Goal: Task Accomplishment & Management: Use online tool/utility

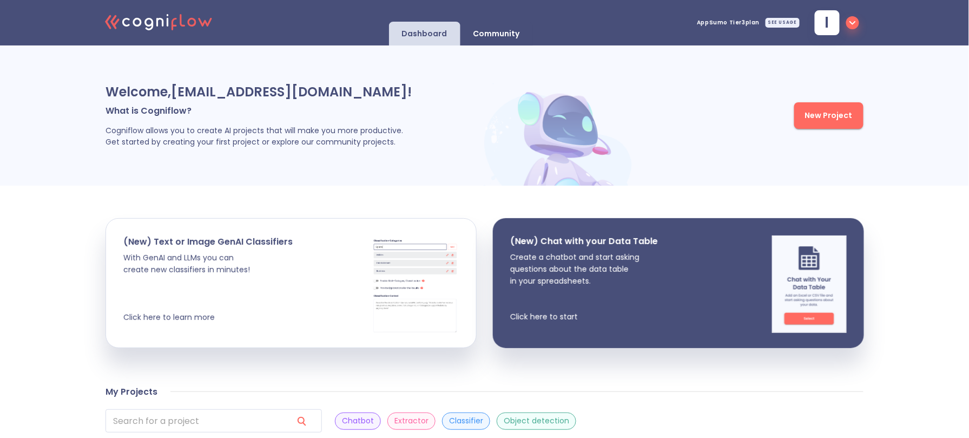
click at [820, 115] on span "New Project" at bounding box center [829, 116] width 48 height 14
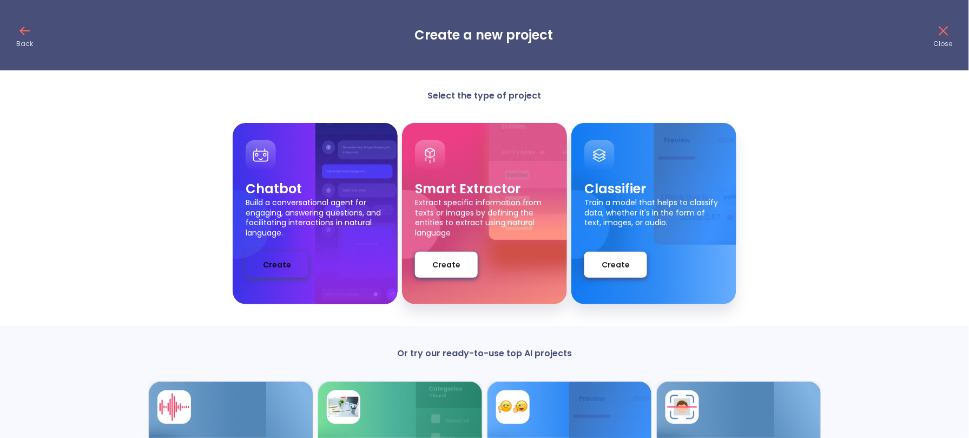
click at [269, 259] on span "Create" at bounding box center [277, 265] width 28 height 14
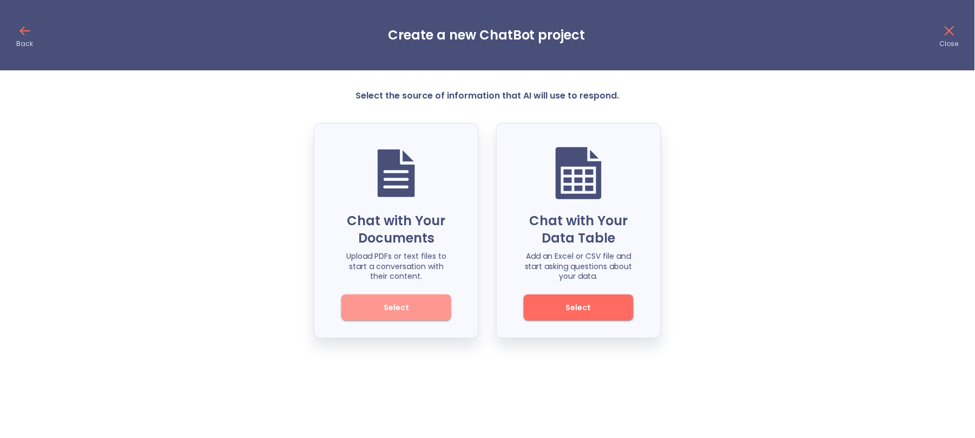
click at [384, 304] on span "Select" at bounding box center [396, 308] width 73 height 14
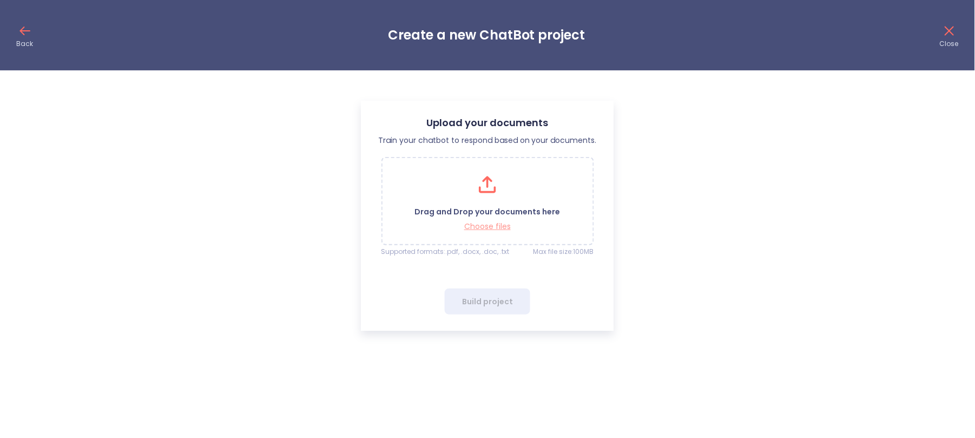
click at [489, 223] on p "Choose files" at bounding box center [488, 226] width 146 height 10
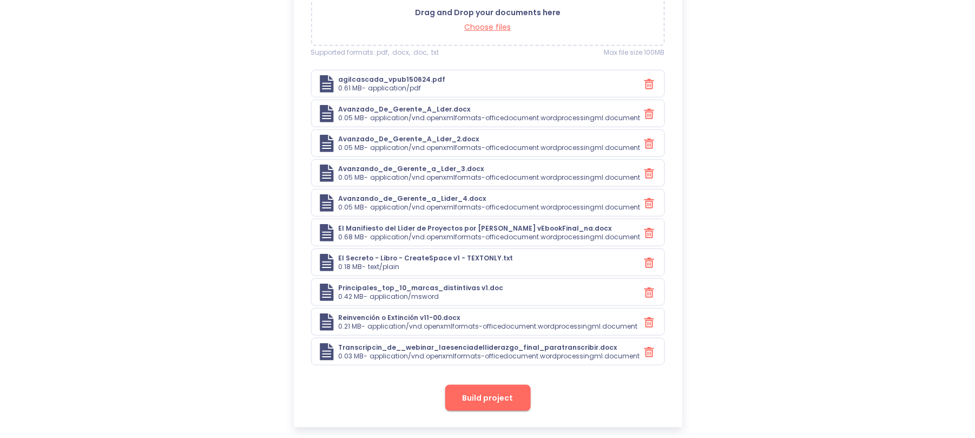
scroll to position [208, 0]
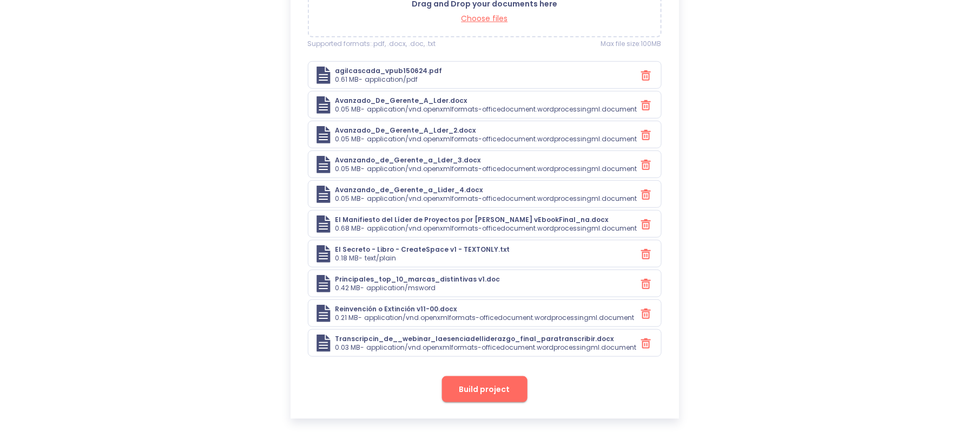
click at [479, 382] on span "Build project" at bounding box center [484, 389] width 51 height 14
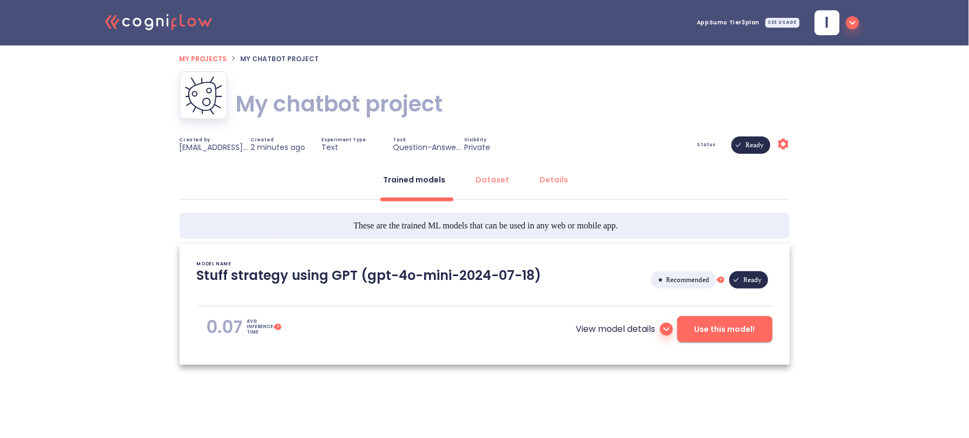
click at [664, 331] on icon at bounding box center [666, 329] width 6 height 4
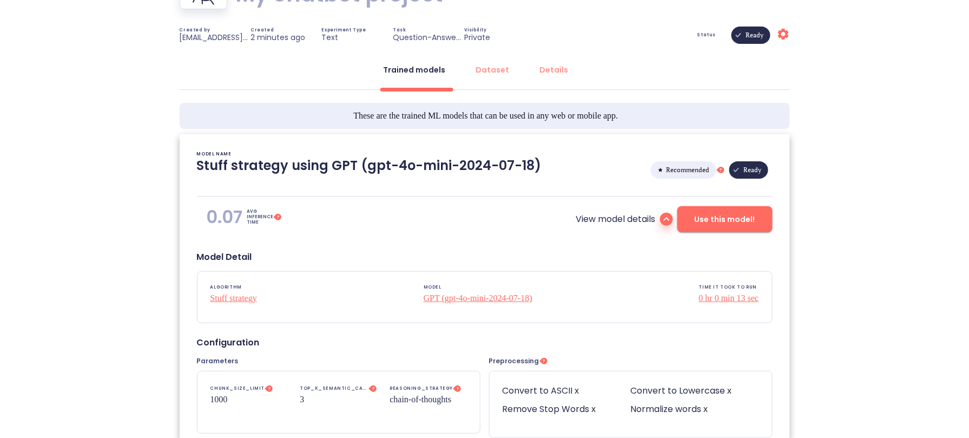
scroll to position [108, 0]
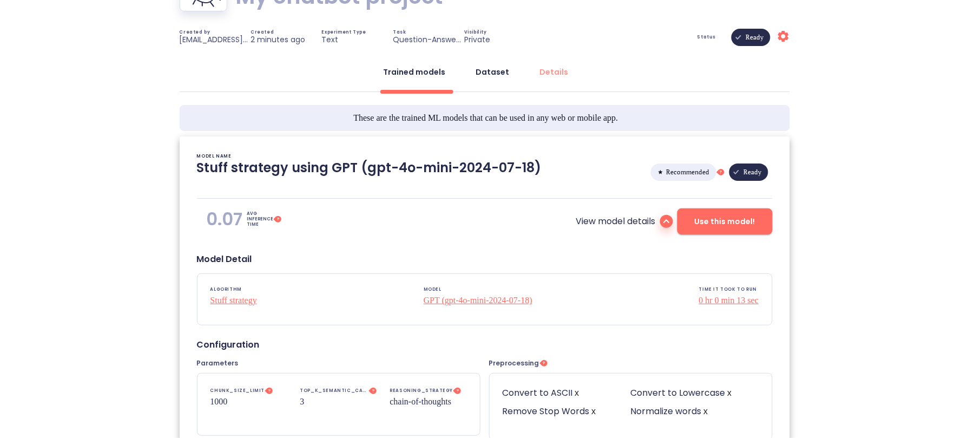
click at [486, 67] on div "Dataset" at bounding box center [493, 72] width 34 height 11
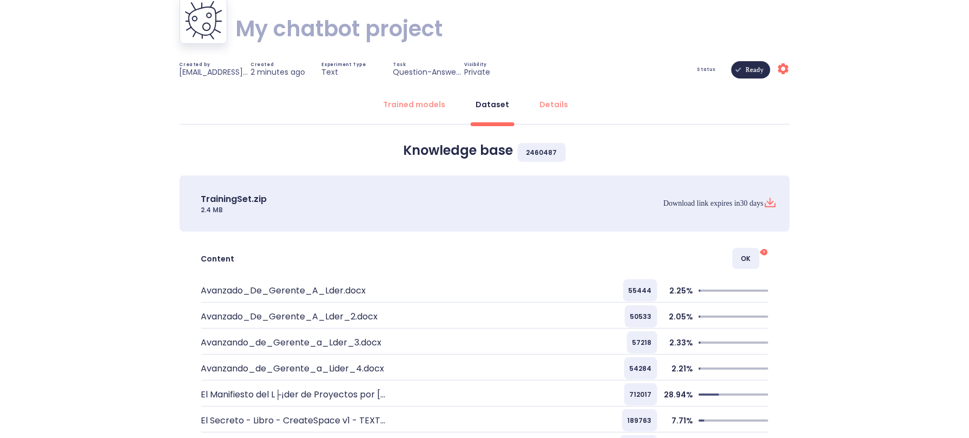
scroll to position [93, 0]
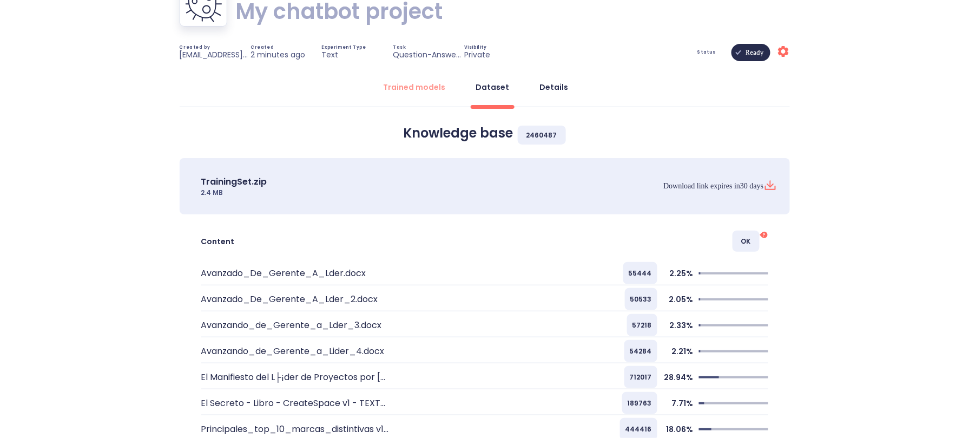
click at [544, 87] on div "Details" at bounding box center [554, 87] width 29 height 11
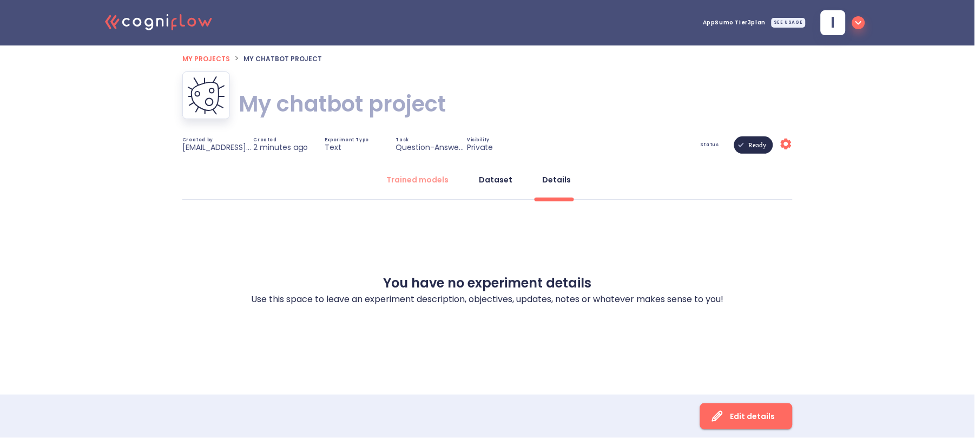
click at [499, 179] on div "Dataset" at bounding box center [496, 179] width 34 height 11
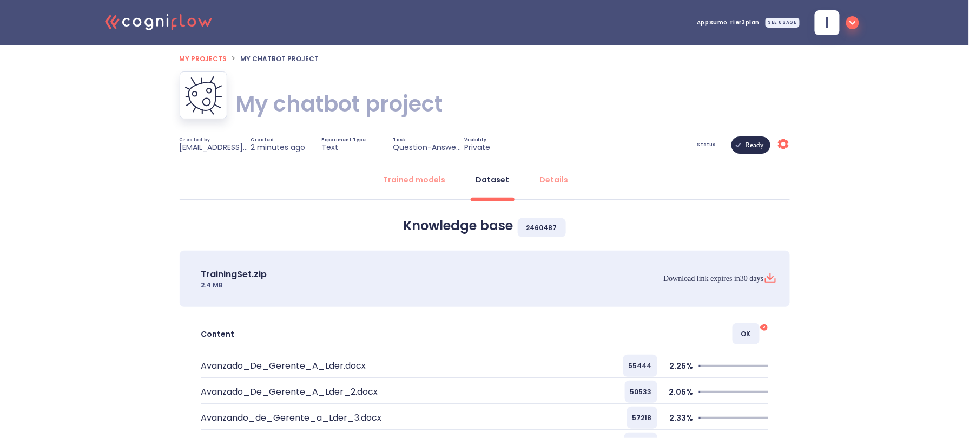
click at [784, 145] on icon "Settings" at bounding box center [783, 143] width 13 height 13
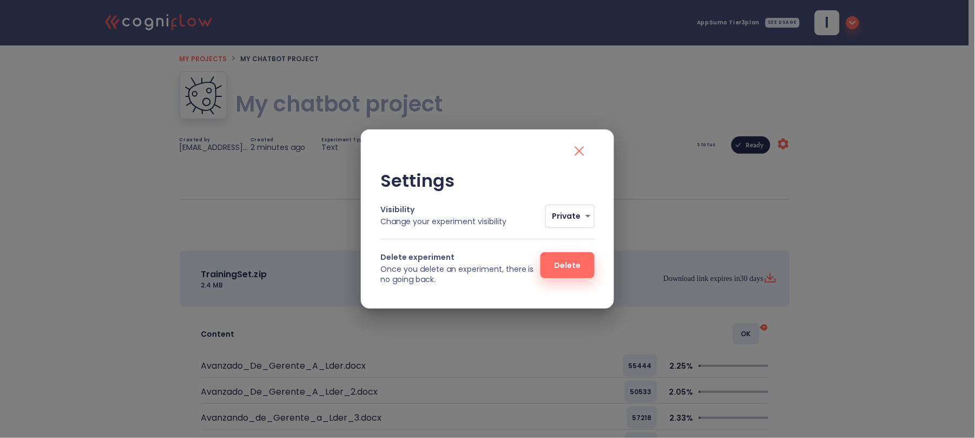
click at [574, 151] on icon "close" at bounding box center [579, 150] width 17 height 17
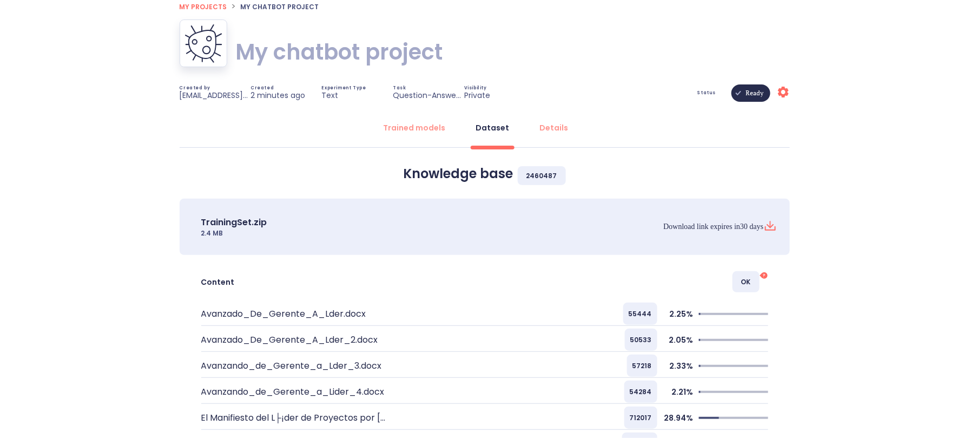
scroll to position [69, 0]
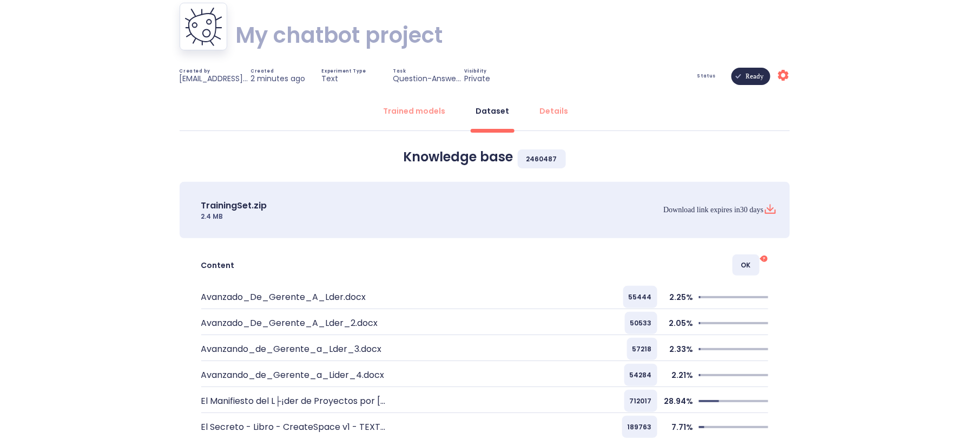
drag, startPoint x: 688, startPoint y: 72, endPoint x: 703, endPoint y: 76, distance: 16.0
click at [689, 73] on div "Status Ready Settings" at bounding box center [663, 76] width 254 height 17
click at [707, 75] on span "Status" at bounding box center [706, 76] width 19 height 4
click at [413, 111] on div "Trained models" at bounding box center [415, 110] width 62 height 11
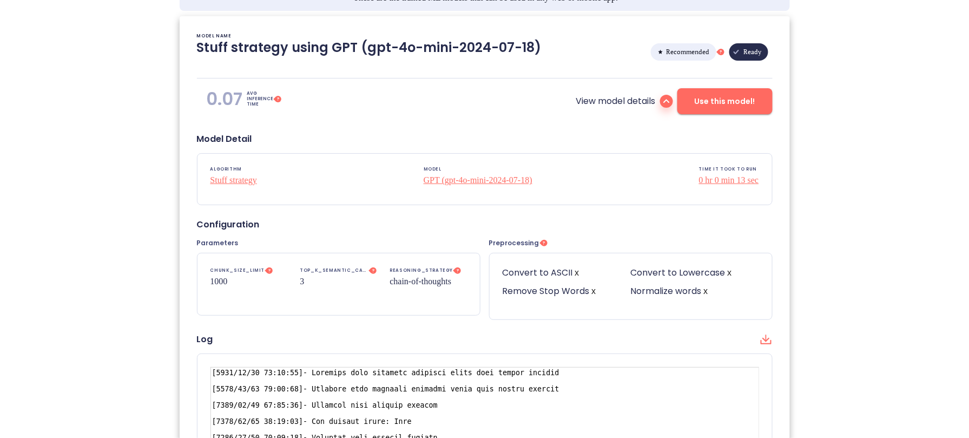
scroll to position [228, 0]
click at [667, 107] on icon at bounding box center [666, 100] width 13 height 13
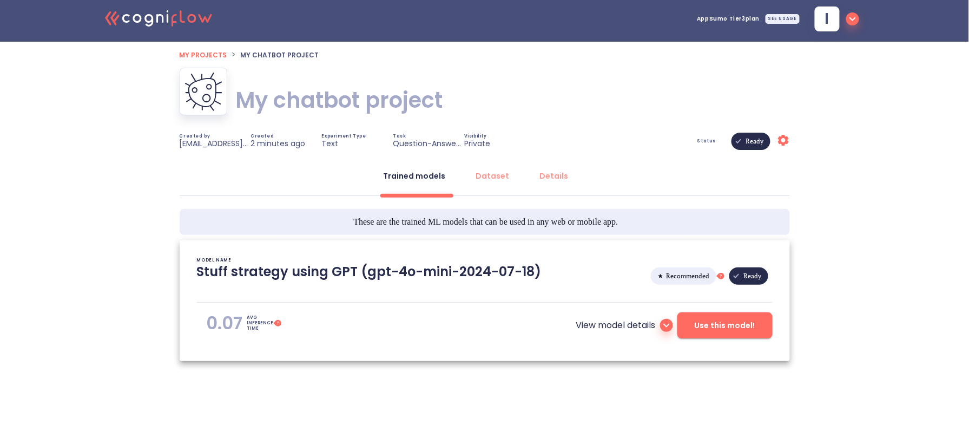
scroll to position [10, 0]
click at [713, 314] on button "Use this model!" at bounding box center [724, 325] width 95 height 26
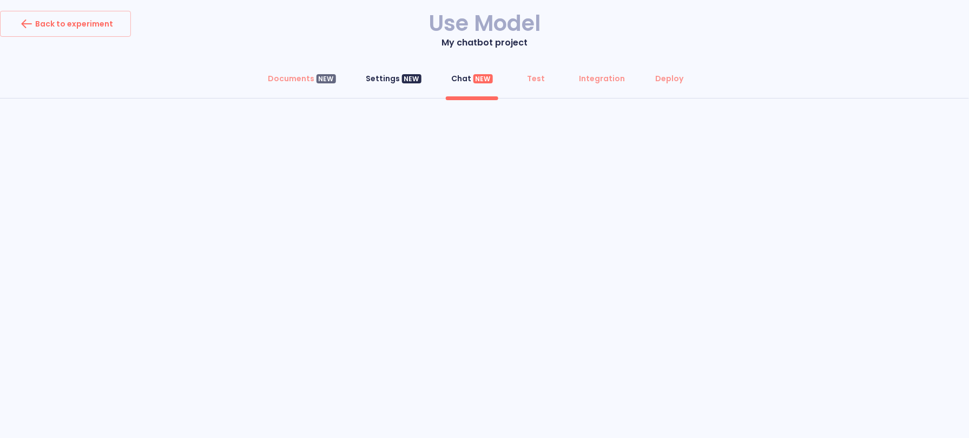
click at [387, 84] on button "Settings NEW" at bounding box center [394, 78] width 68 height 26
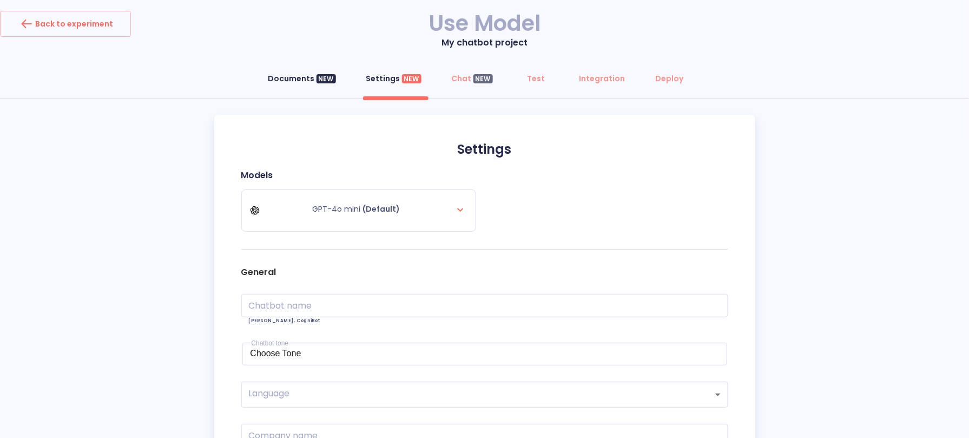
click at [296, 82] on div "Documents NEW" at bounding box center [302, 78] width 68 height 11
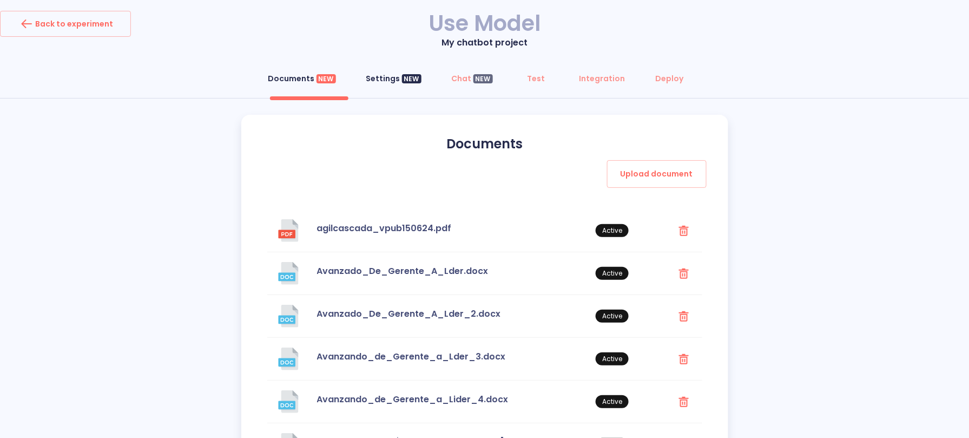
click at [393, 84] on button "Settings NEW" at bounding box center [394, 78] width 68 height 26
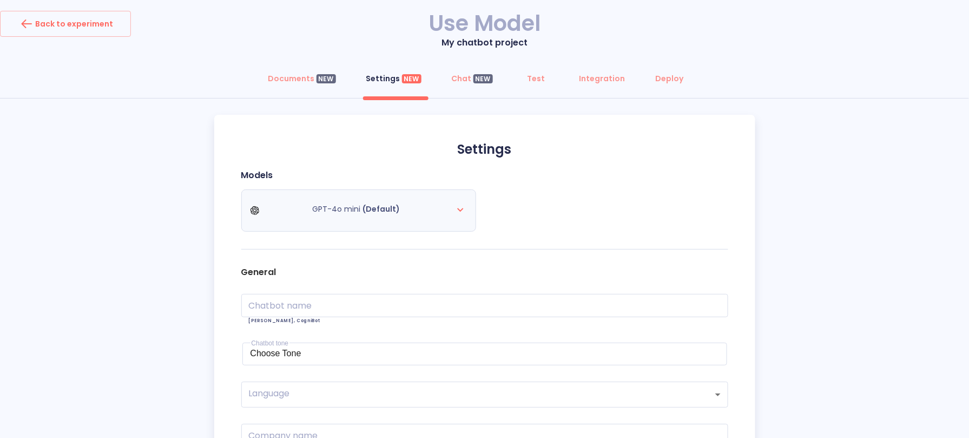
click at [457, 205] on icon at bounding box center [460, 209] width 13 height 13
click at [458, 207] on icon at bounding box center [460, 209] width 13 height 13
click at [367, 208] on span "(Default)" at bounding box center [381, 208] width 37 height 11
click at [278, 207] on div "GPT-4o mini (Default)" at bounding box center [358, 210] width 216 height 30
click at [410, 215] on div "GPT-4o mini (Default)" at bounding box center [358, 210] width 216 height 30
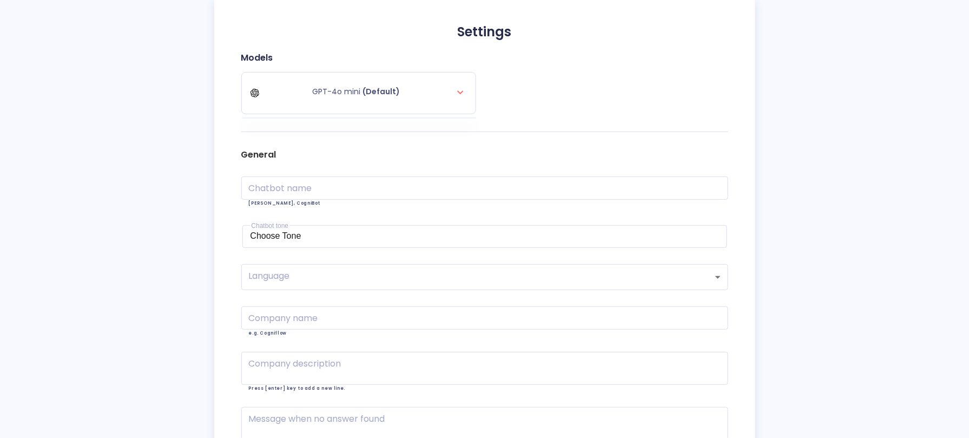
scroll to position [121, 0]
click at [459, 87] on icon at bounding box center [460, 88] width 13 height 13
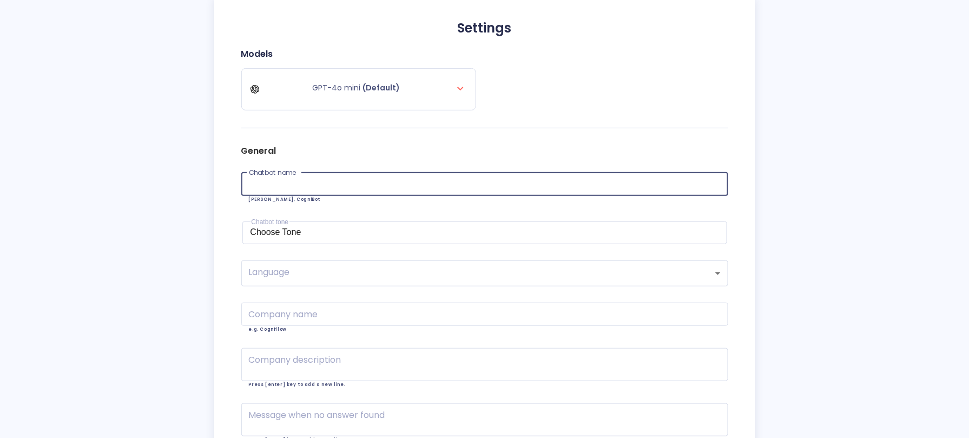
click at [361, 179] on input "text" at bounding box center [484, 184] width 487 height 23
type input "My IP"
click at [354, 209] on div "General Chatbot name My IP Chatbot name [PERSON_NAME], CogniBot Chatbot tone Ch…" at bounding box center [484, 298] width 487 height 323
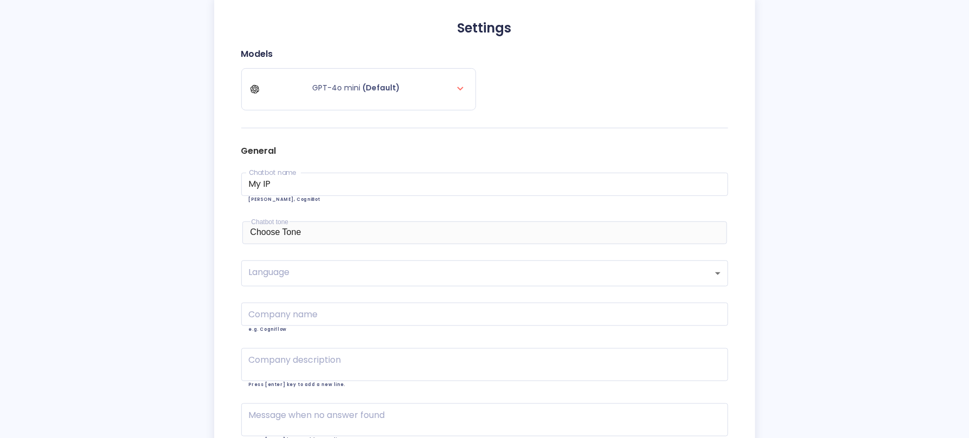
click at [392, 236] on div "Choose Tone" at bounding box center [484, 232] width 469 height 10
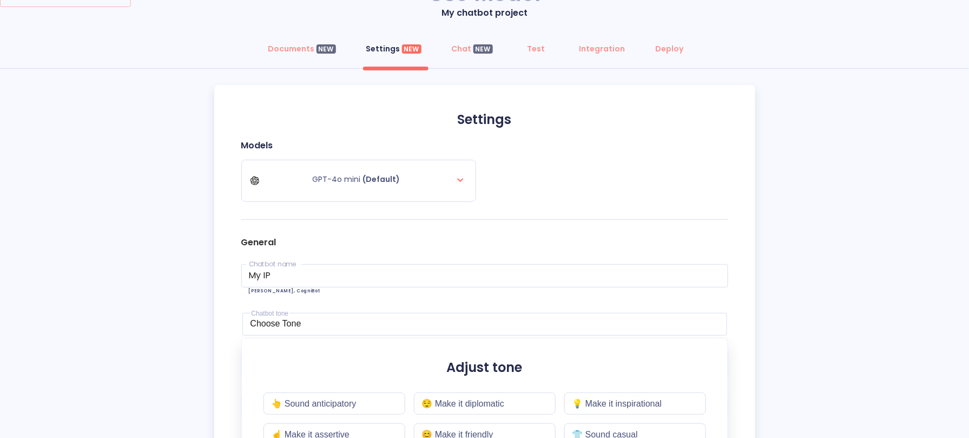
scroll to position [0, 0]
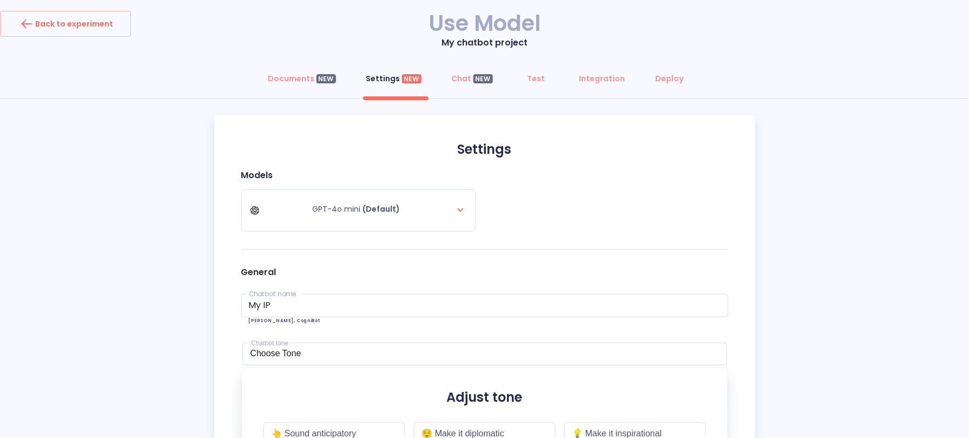
drag, startPoint x: 968, startPoint y: 137, endPoint x: 970, endPoint y: 149, distance: 12.0
click at [969, 149] on html "Back to experiment Use Model My chatbot project Documents NEW Settings NEW Chat…" at bounding box center [484, 339] width 969 height 678
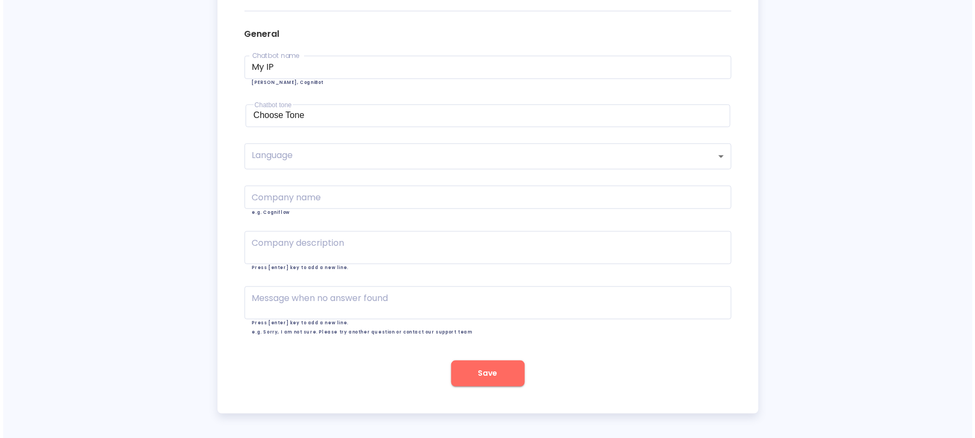
scroll to position [260, 0]
click at [342, 108] on div "Choose Tone" at bounding box center [484, 113] width 469 height 10
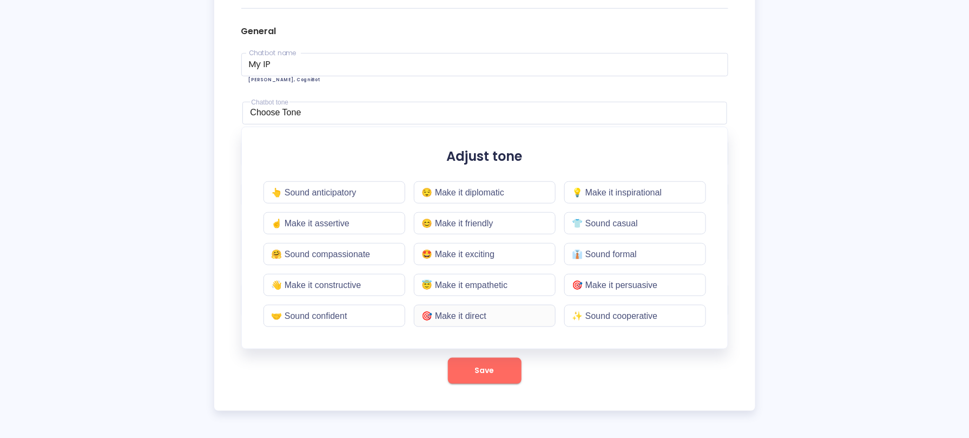
click at [479, 324] on div "🎯 Make it direct" at bounding box center [485, 316] width 142 height 22
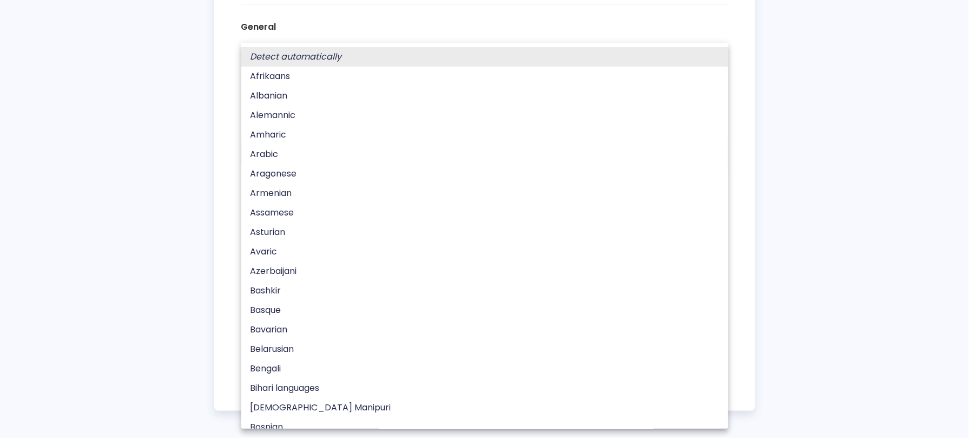
click at [344, 144] on body "Back to experiment Use Model My chatbot project Documents NEW Settings NEW Chat…" at bounding box center [487, 96] width 975 height 683
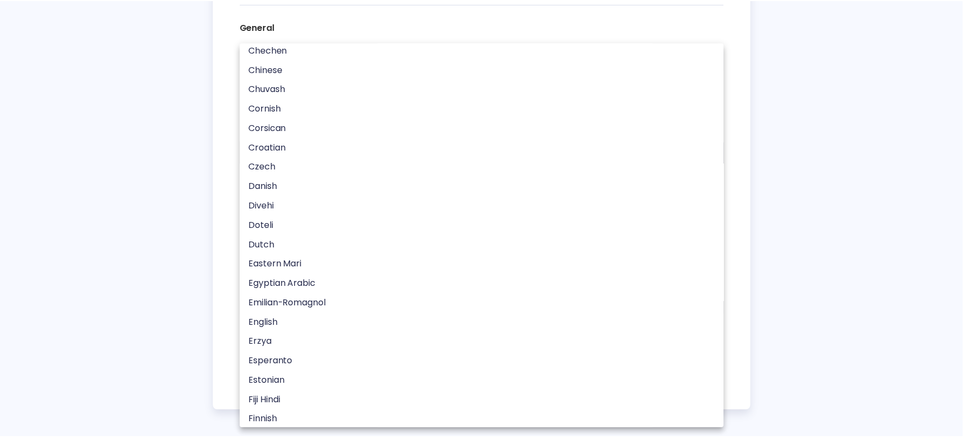
scroll to position [605, 0]
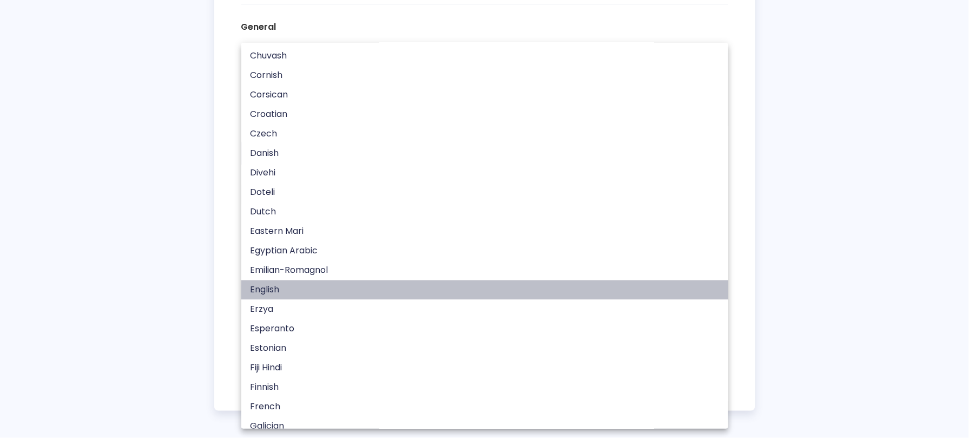
click at [322, 280] on li "English" at bounding box center [487, 289] width 493 height 19
type input "en"
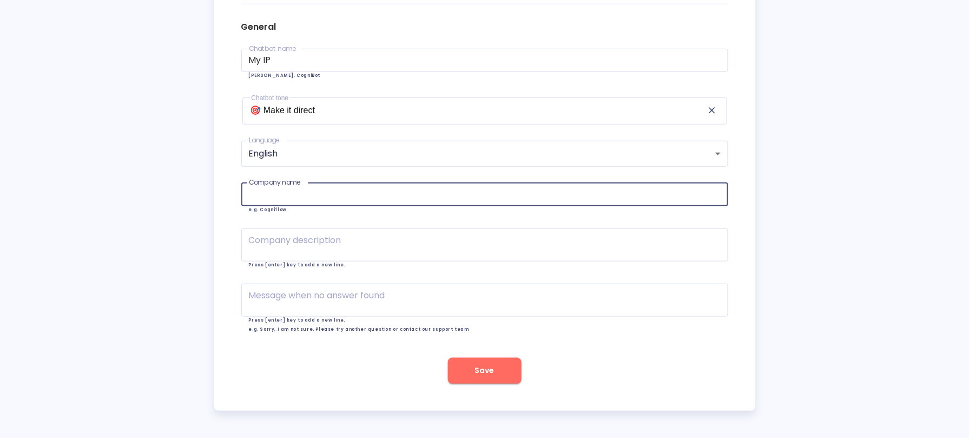
click at [349, 183] on input "text" at bounding box center [484, 194] width 487 height 23
type input "Reinvencoach"
click at [334, 240] on textarea at bounding box center [485, 244] width 472 height 13
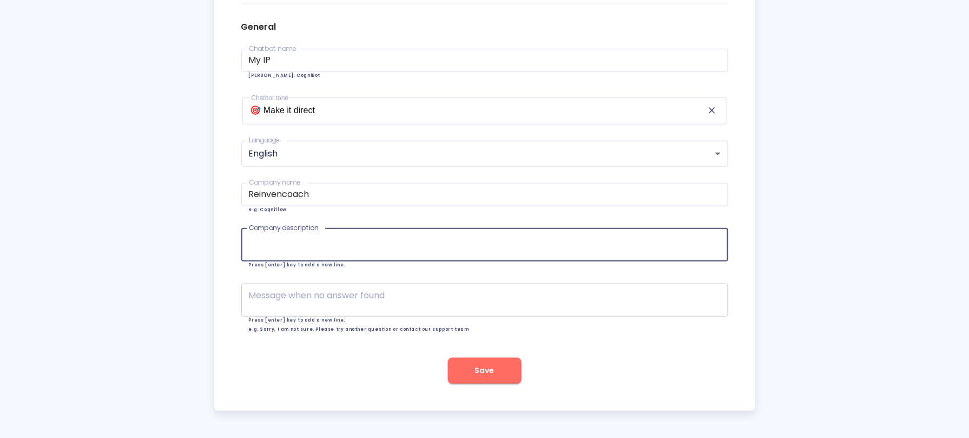
click at [367, 294] on textarea at bounding box center [485, 299] width 472 height 13
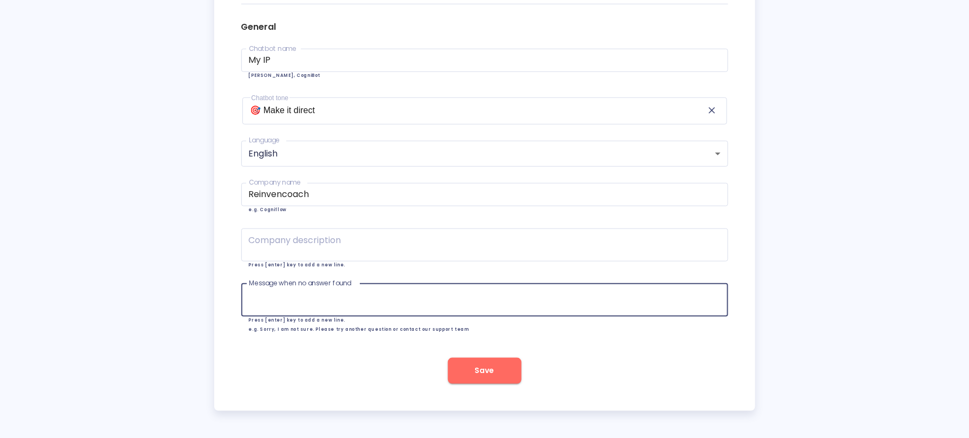
click at [368, 302] on textarea at bounding box center [485, 299] width 472 height 13
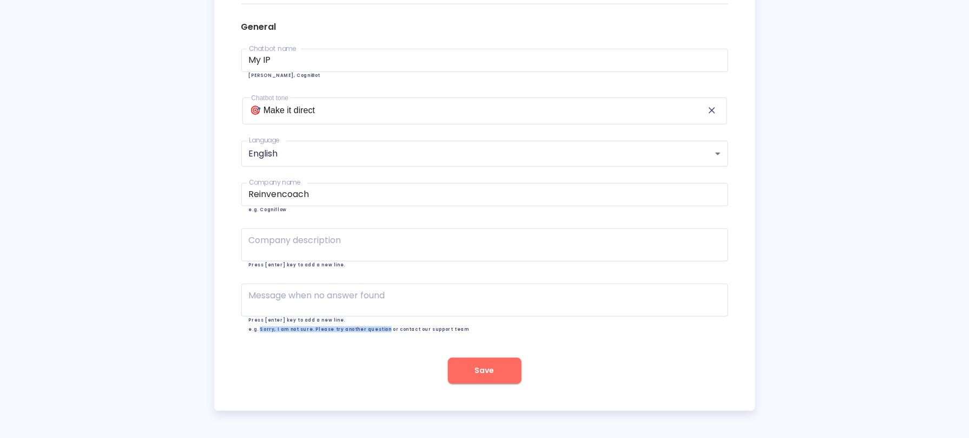
drag, startPoint x: 264, startPoint y: 331, endPoint x: 436, endPoint y: 331, distance: 172.0
click at [436, 331] on span "e.g. Sorry, I am not sure. Please try another question or contact our support t…" at bounding box center [359, 329] width 220 height 6
copy span "Sorry, I am not sure. Please try another question"
click at [355, 288] on div "x Message when no answer found" at bounding box center [484, 299] width 487 height 33
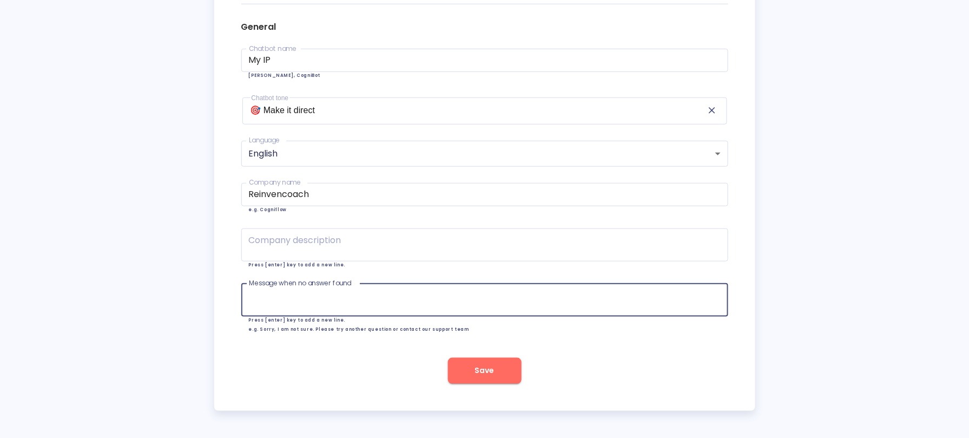
paste textarea "Sorry, I am not sure. Please try another question"
type textarea "Sorry, I am not sure or can't provide a relevant answer. Please try another que…"
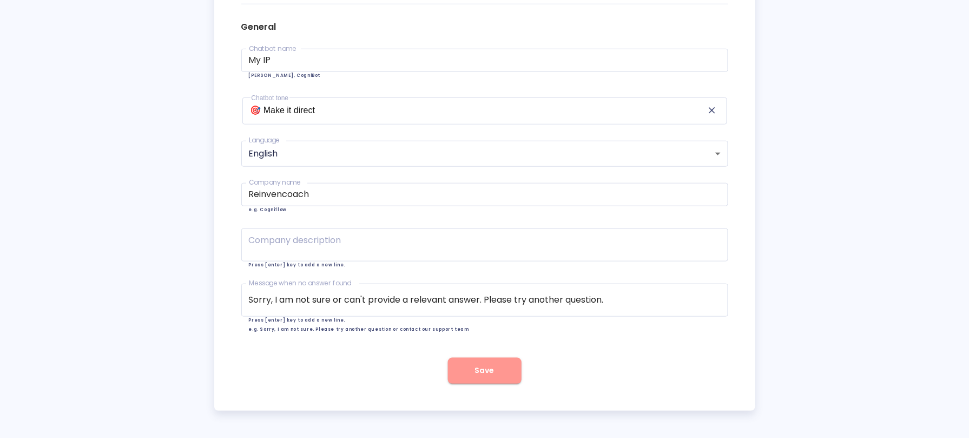
click at [482, 366] on button "Save" at bounding box center [485, 371] width 74 height 26
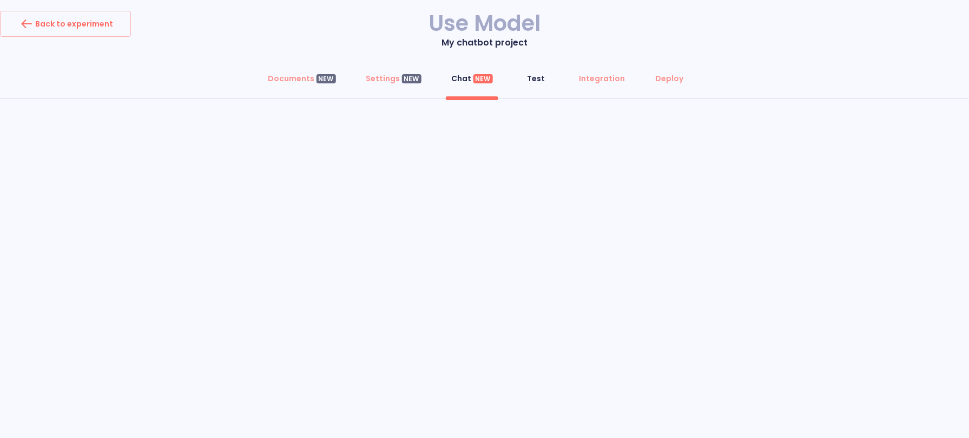
click at [537, 77] on div "Test" at bounding box center [536, 78] width 18 height 11
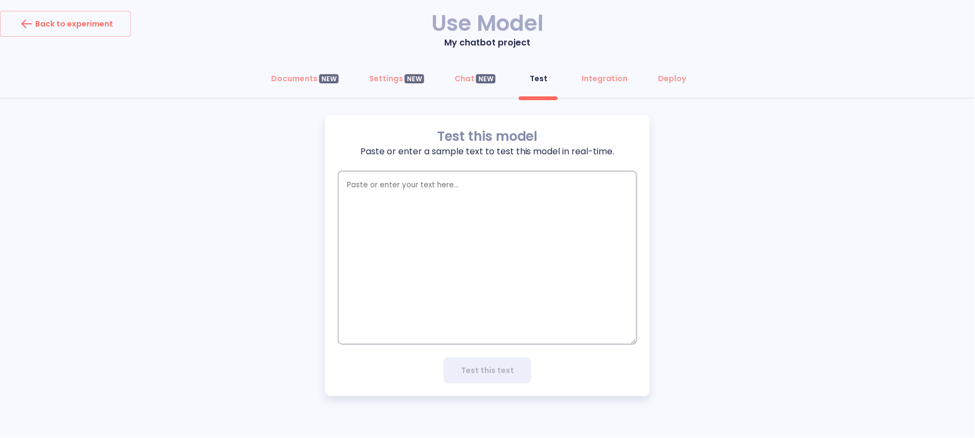
click at [524, 194] on textarea "empty textarea" at bounding box center [487, 257] width 299 height 173
click at [597, 79] on div "Integration" at bounding box center [605, 78] width 46 height 11
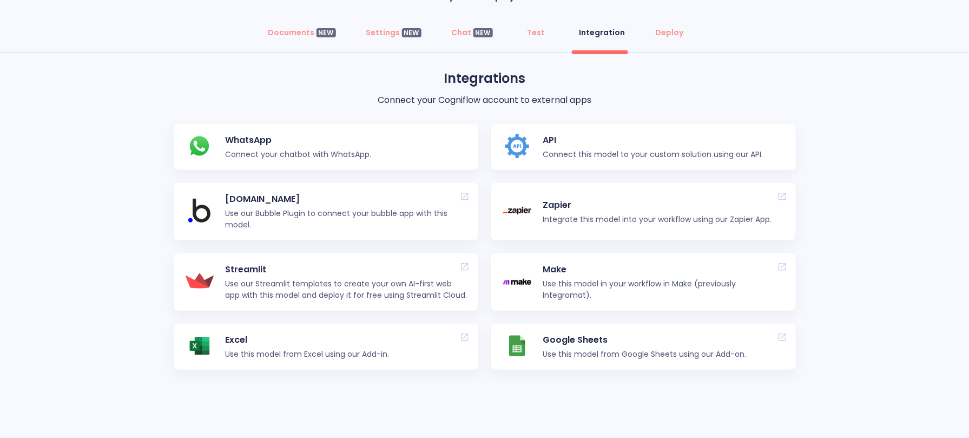
scroll to position [47, 0]
click at [780, 263] on icon at bounding box center [782, 266] width 10 height 10
click at [584, 135] on p "API" at bounding box center [653, 139] width 220 height 13
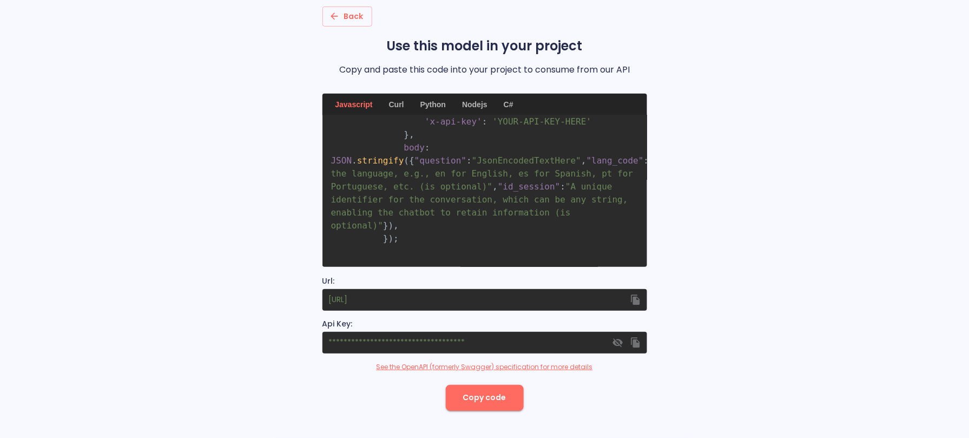
scroll to position [115, 0]
click at [567, 366] on link "See the OpenAPI (formerly Swagger) specification for more details" at bounding box center [485, 367] width 216 height 10
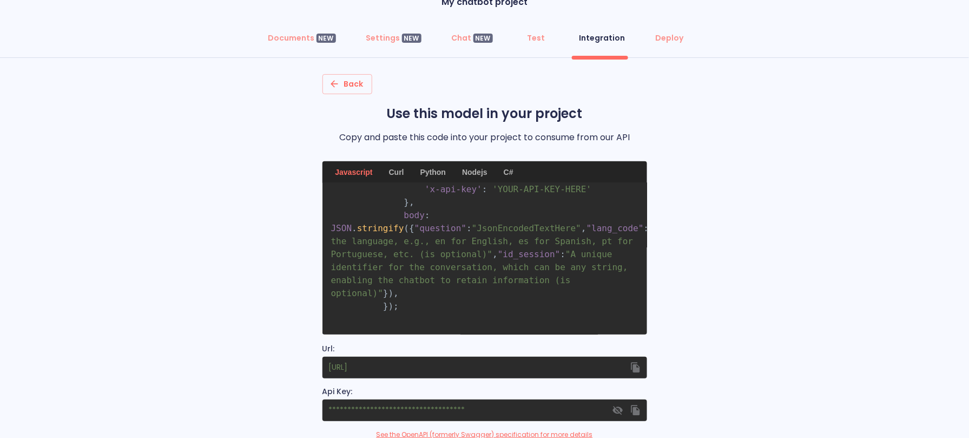
scroll to position [0, 0]
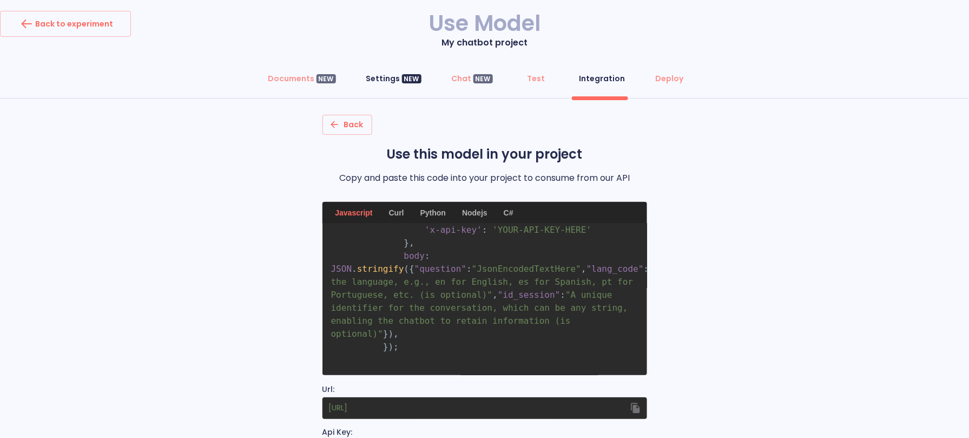
click at [392, 79] on div "Settings NEW" at bounding box center [393, 78] width 55 height 11
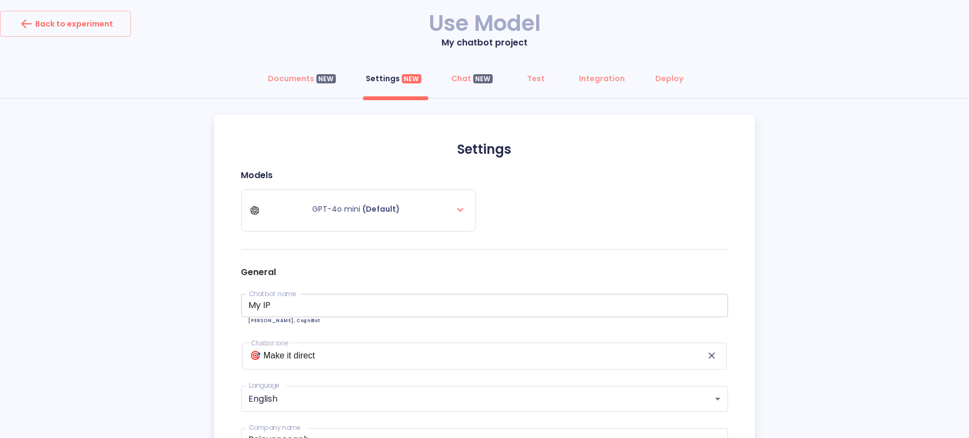
click at [298, 306] on input "My IP" at bounding box center [484, 305] width 487 height 23
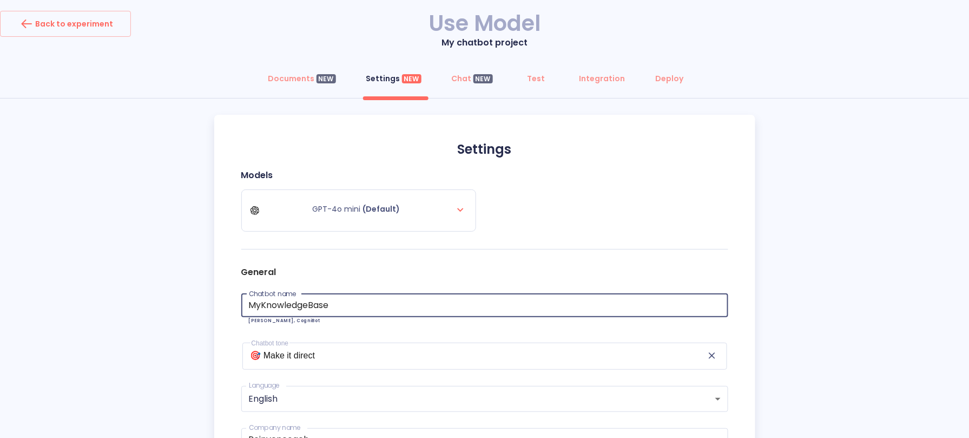
type input "MyKnowledgeBase"
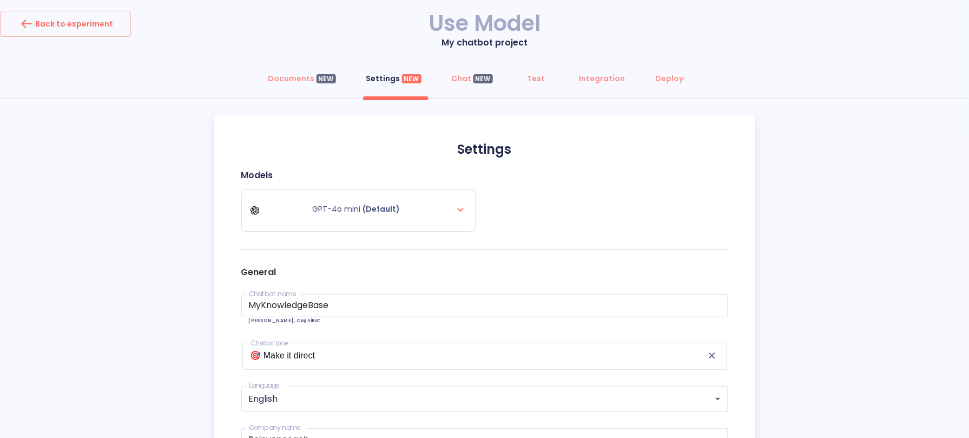
click at [345, 260] on div "General Chatbot name MyKnowledgeBase Chatbot name [PERSON_NAME], CogniBot Chatb…" at bounding box center [484, 421] width 487 height 327
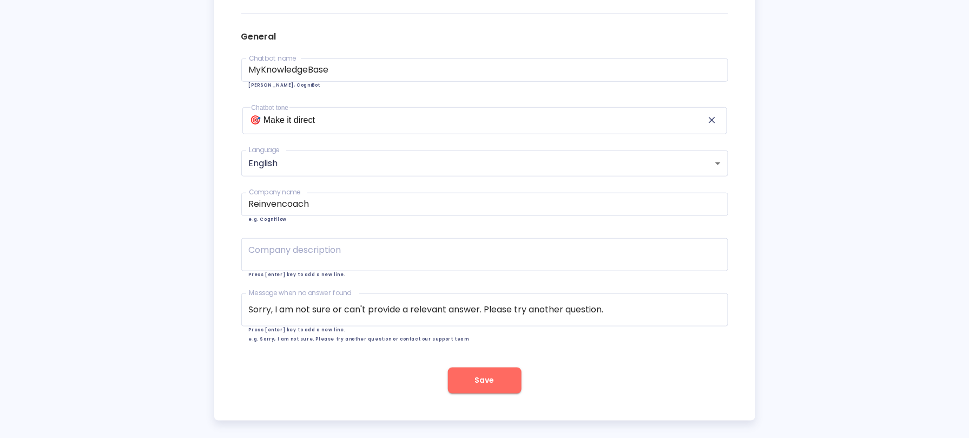
scroll to position [237, 0]
click at [490, 385] on span "Save" at bounding box center [484, 379] width 19 height 14
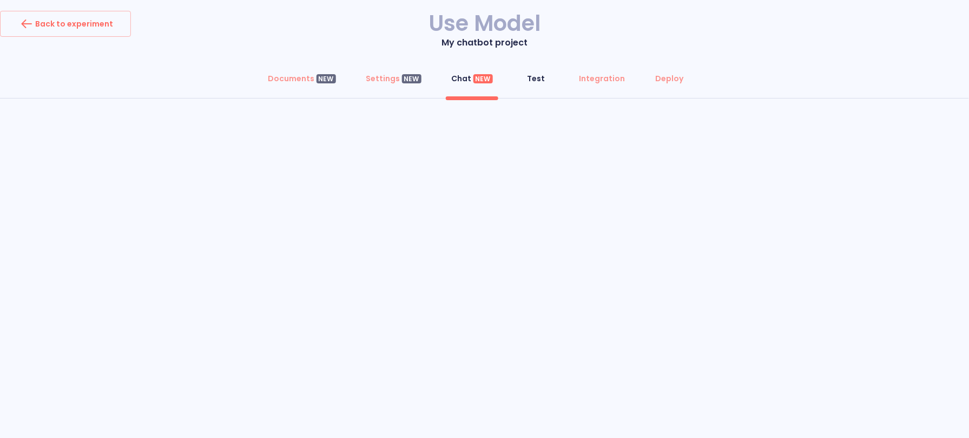
click at [541, 76] on div "Test" at bounding box center [536, 78] width 18 height 11
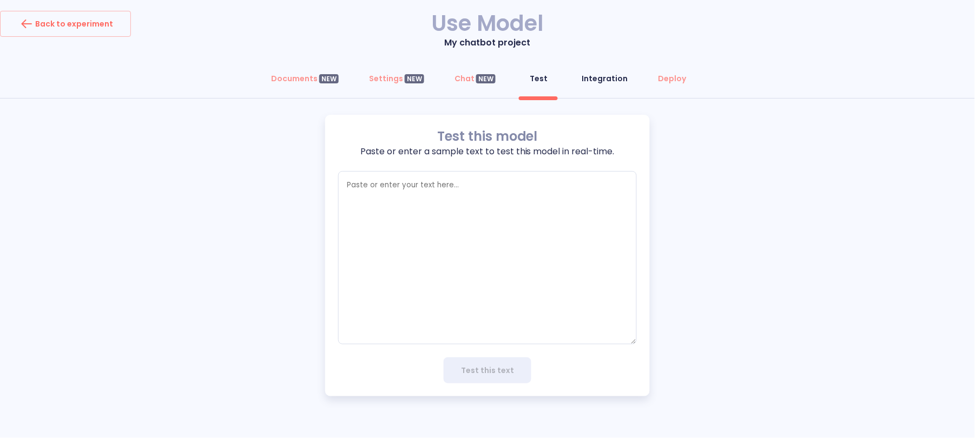
click at [605, 77] on div "Integration" at bounding box center [605, 78] width 46 height 11
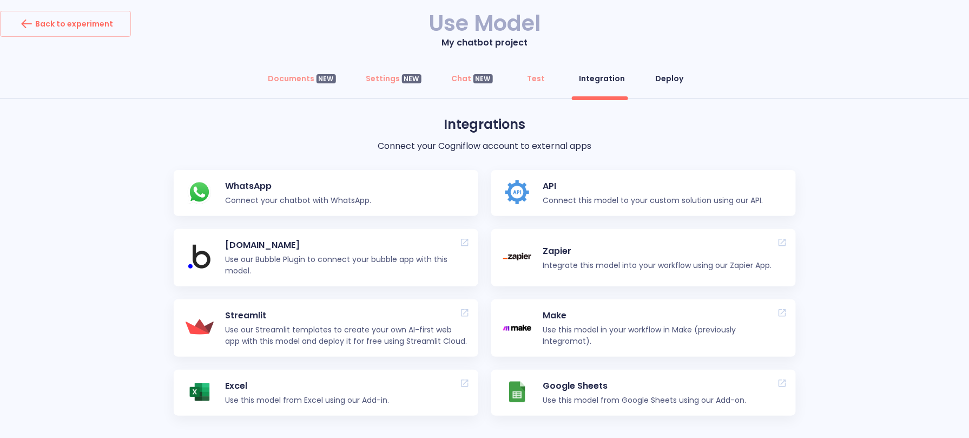
click at [672, 76] on div "Deploy" at bounding box center [670, 78] width 28 height 11
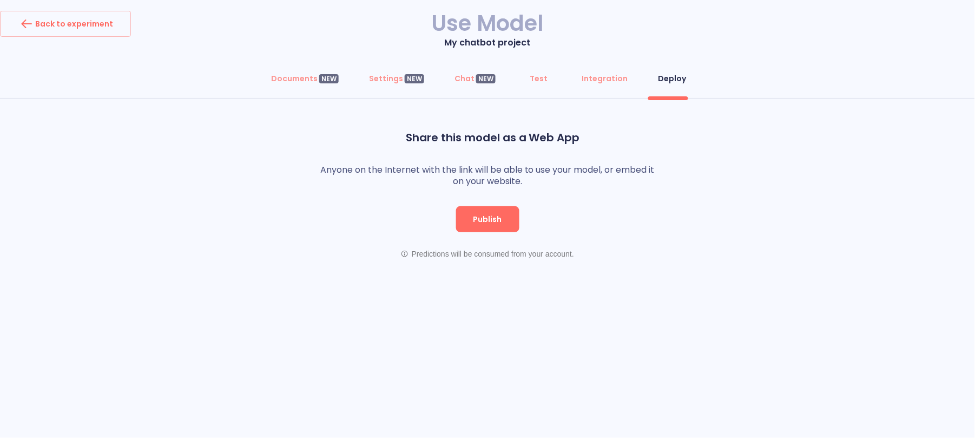
click at [500, 215] on span "Publish" at bounding box center [487, 220] width 29 height 14
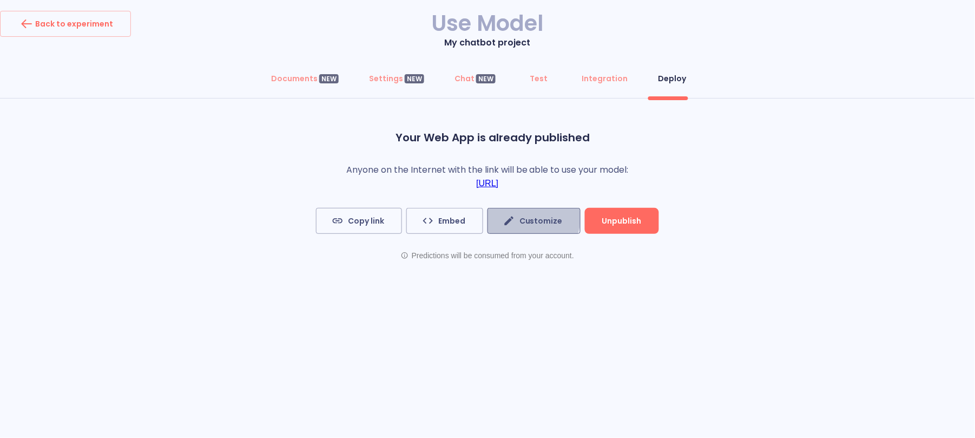
click at [526, 220] on span "Customize" at bounding box center [533, 221] width 57 height 14
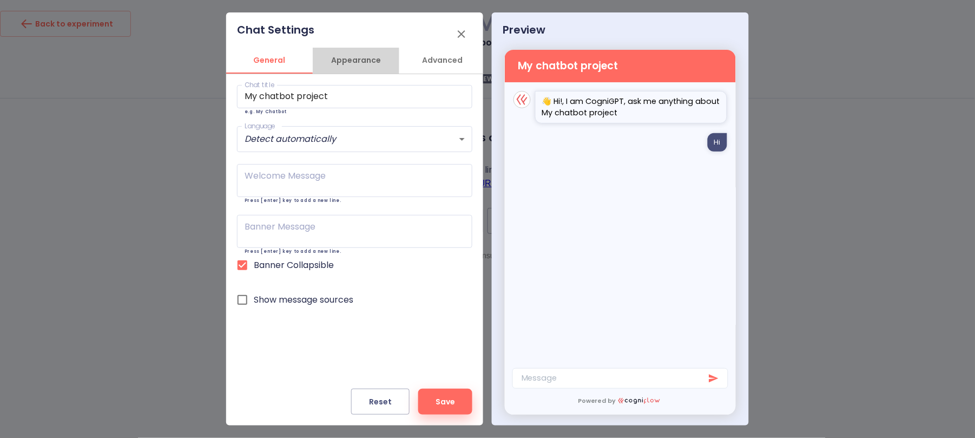
click at [348, 61] on span "Appearance" at bounding box center [356, 61] width 74 height 14
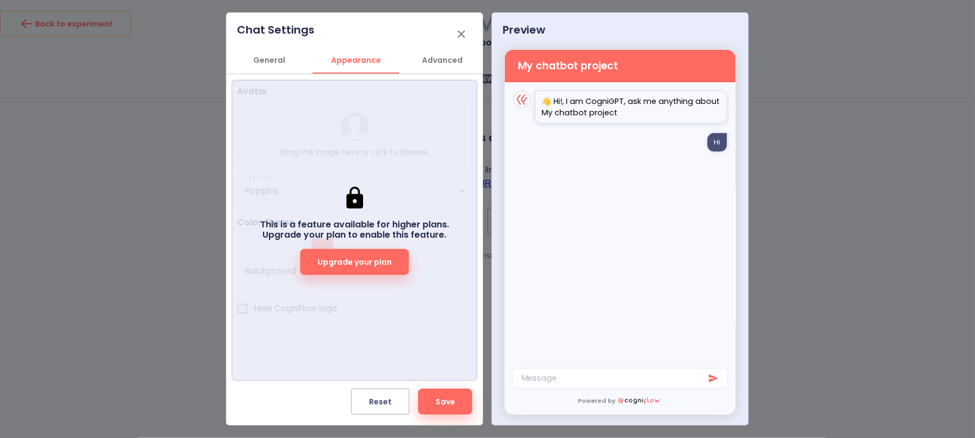
click at [442, 63] on span "Advanced" at bounding box center [443, 61] width 74 height 14
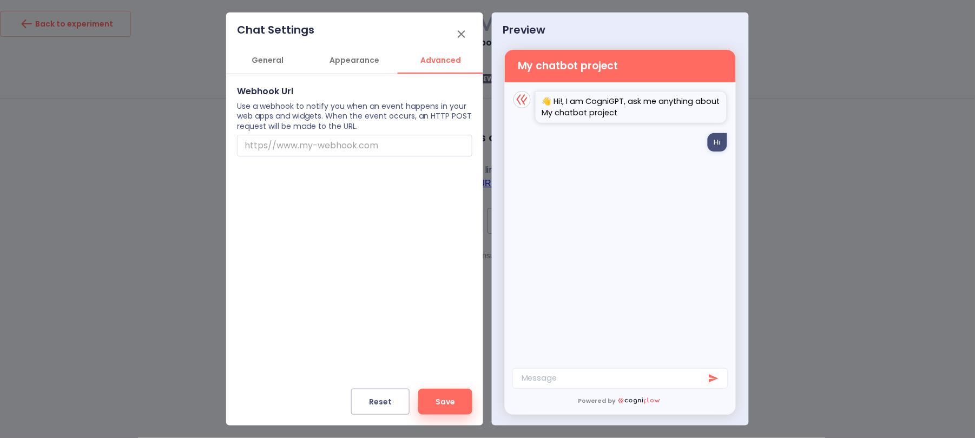
scroll to position [0, 2]
click at [278, 63] on span "General" at bounding box center [267, 61] width 74 height 14
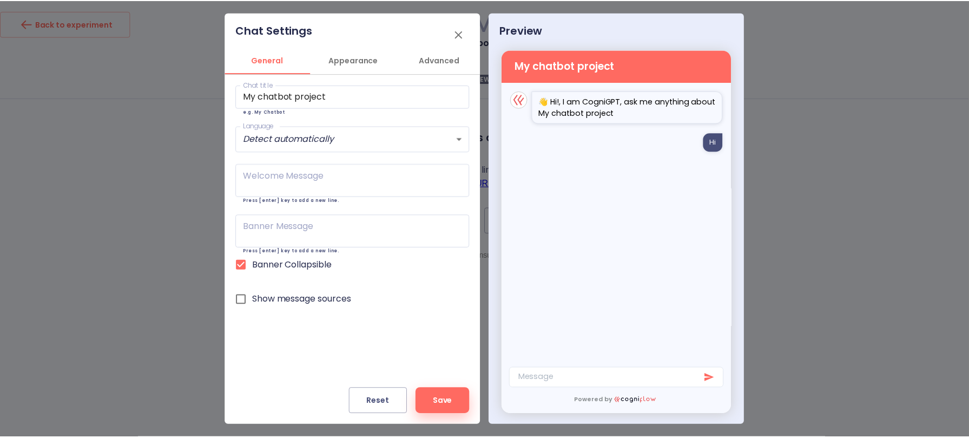
scroll to position [0, 0]
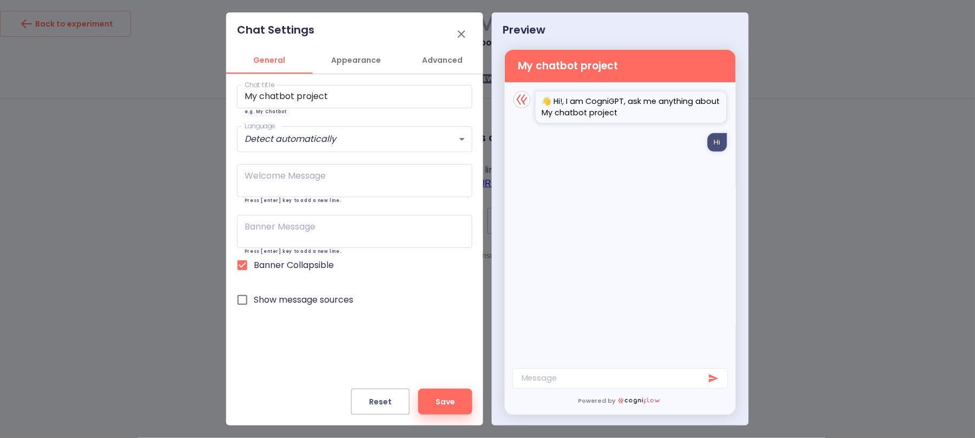
click at [463, 34] on icon "button" at bounding box center [462, 34] width 8 height 8
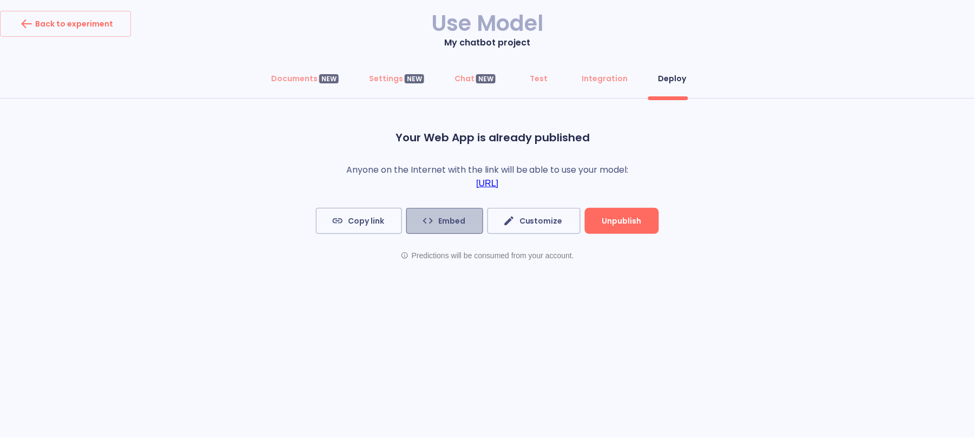
click at [448, 217] on span "Embed" at bounding box center [444, 221] width 41 height 14
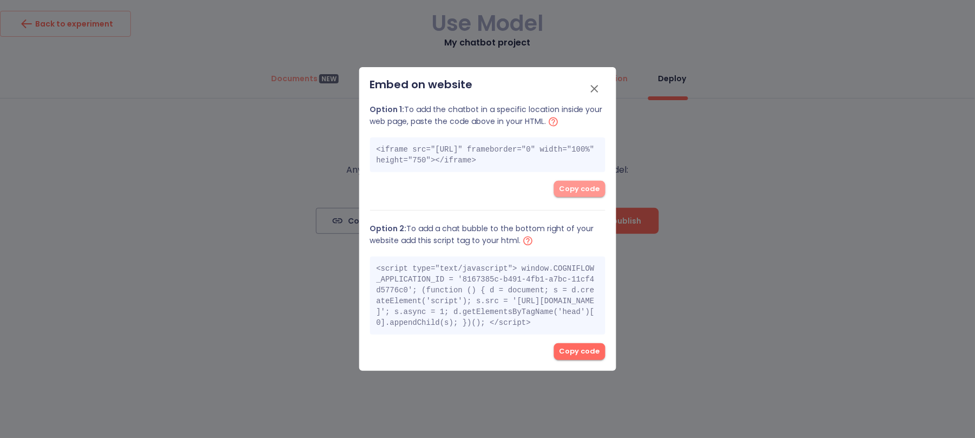
click at [570, 183] on span "Copy code" at bounding box center [579, 189] width 41 height 12
click at [592, 82] on icon "button" at bounding box center [594, 88] width 13 height 13
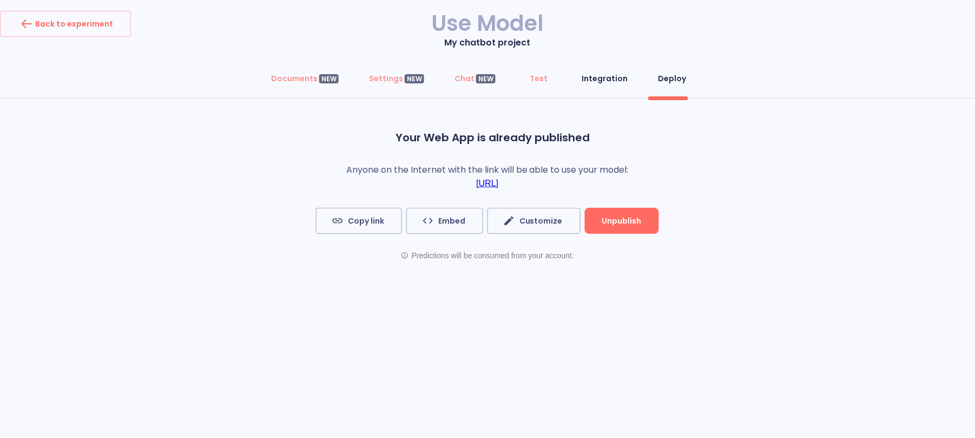
click at [614, 82] on div "Integration" at bounding box center [605, 78] width 46 height 11
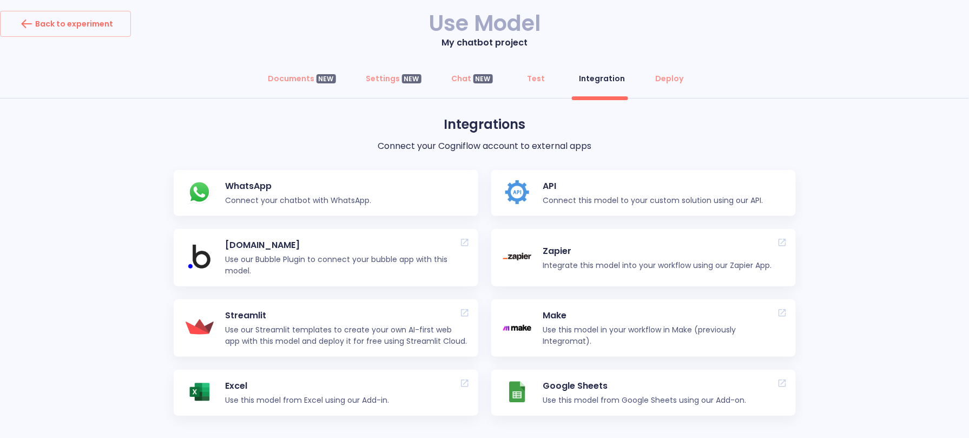
click at [615, 186] on p "API" at bounding box center [653, 186] width 220 height 13
